Goal: Find specific page/section: Find specific page/section

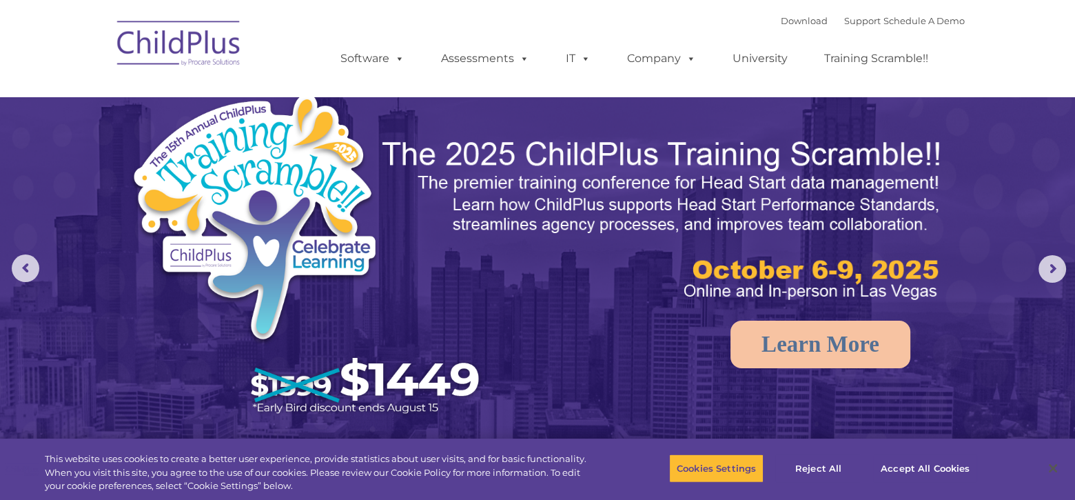
click at [191, 39] on img at bounding box center [179, 45] width 138 height 69
select select "MEDIUM"
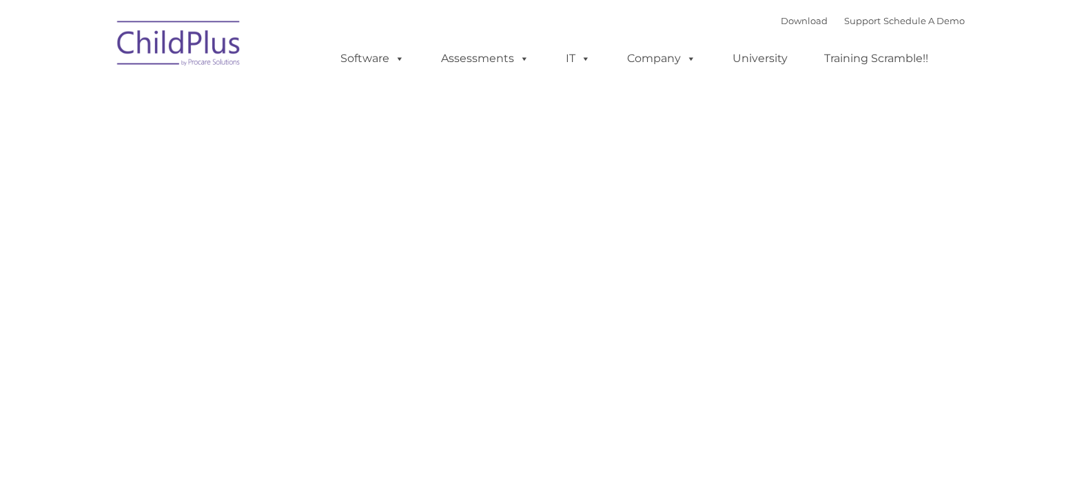
type input ""
